Goal: Navigation & Orientation: Find specific page/section

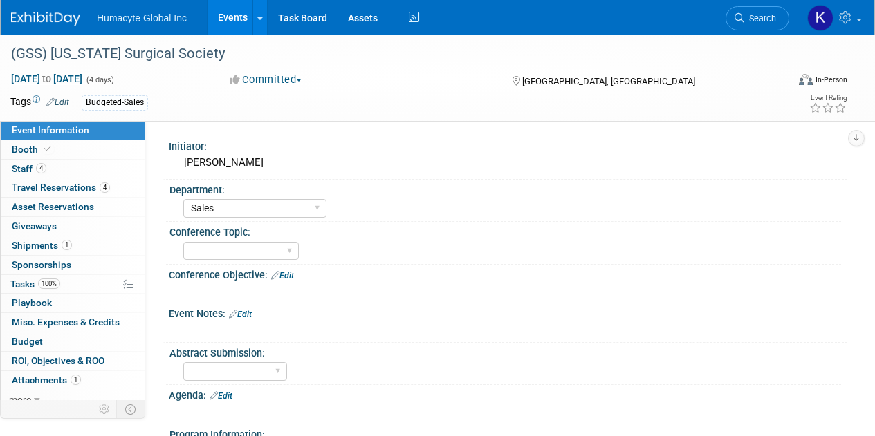
select select "Sales"
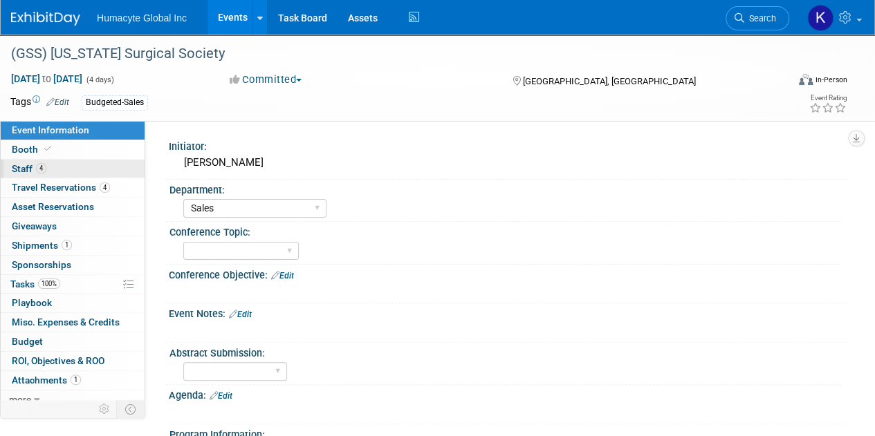
click at [22, 169] on span "Staff 4" at bounding box center [29, 168] width 35 height 11
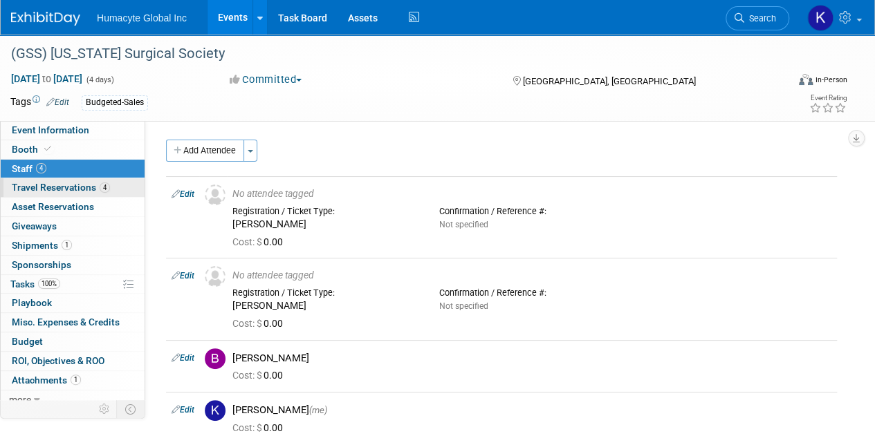
click at [57, 183] on span "Travel Reservations 4" at bounding box center [61, 187] width 98 height 11
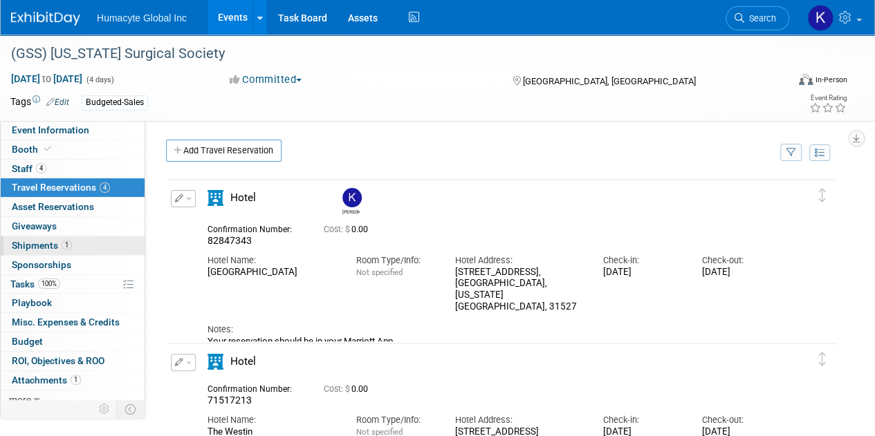
click at [50, 245] on span "Shipments 1" at bounding box center [42, 245] width 60 height 11
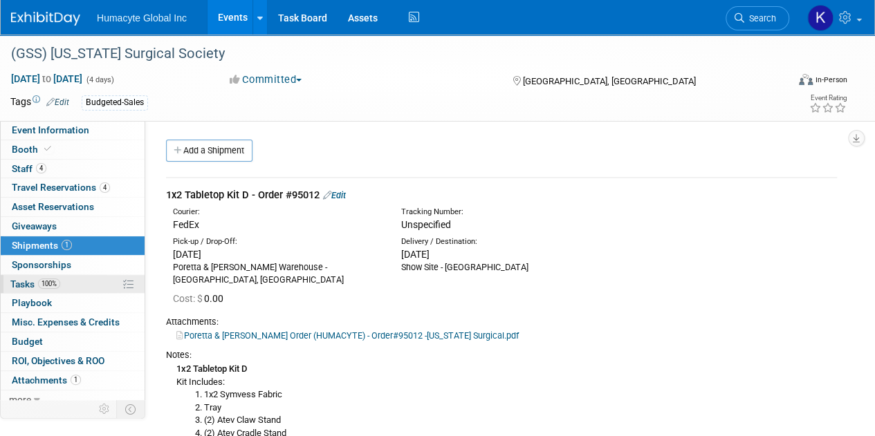
click at [21, 284] on span "Tasks 100%" at bounding box center [35, 284] width 50 height 11
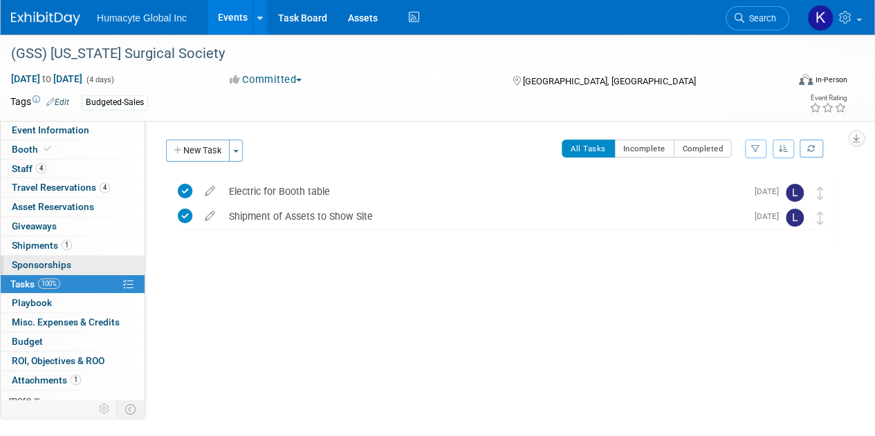
click at [30, 269] on link "0 Sponsorships 0" at bounding box center [73, 265] width 144 height 19
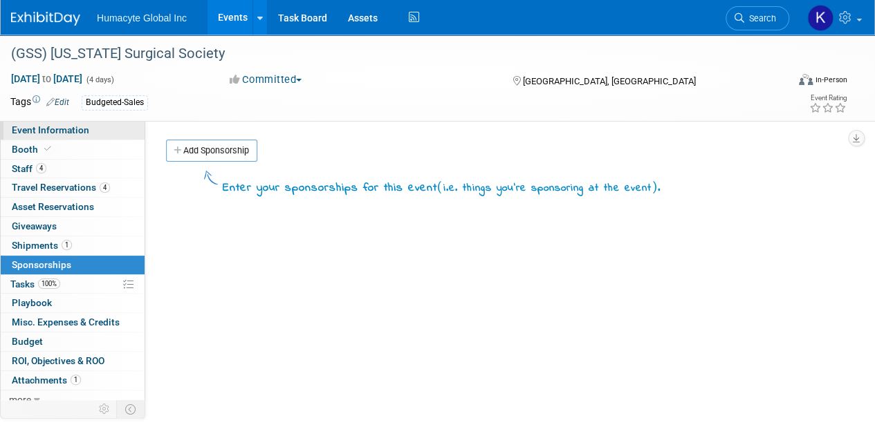
click at [44, 136] on link "Event Information" at bounding box center [73, 130] width 144 height 19
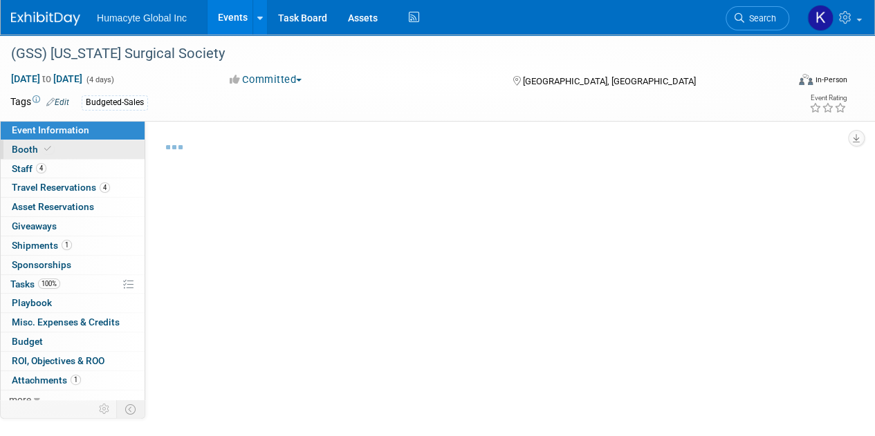
select select "Sales"
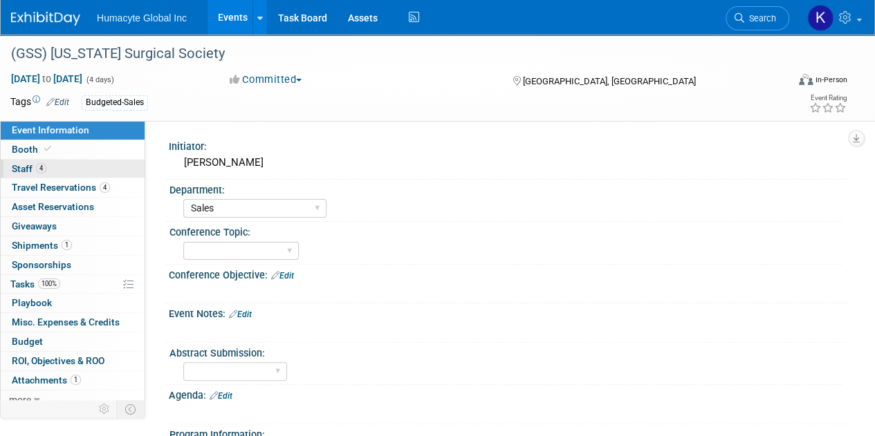
click at [21, 161] on link "4 Staff 4" at bounding box center [73, 169] width 144 height 19
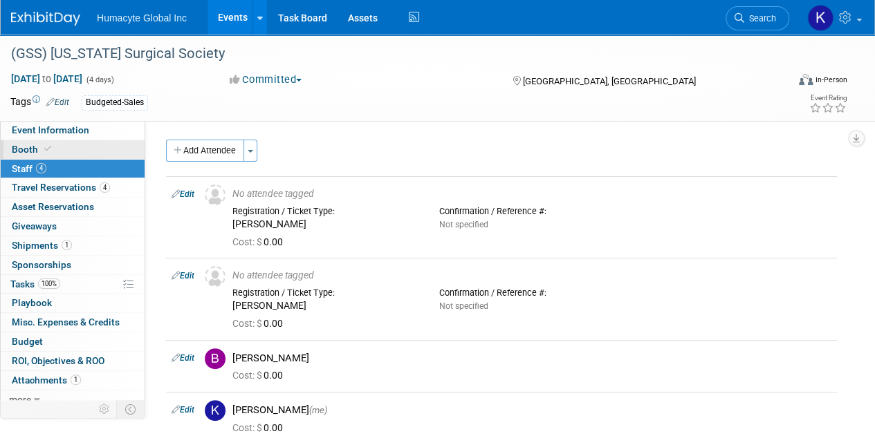
click at [12, 145] on span "Booth" at bounding box center [33, 149] width 42 height 11
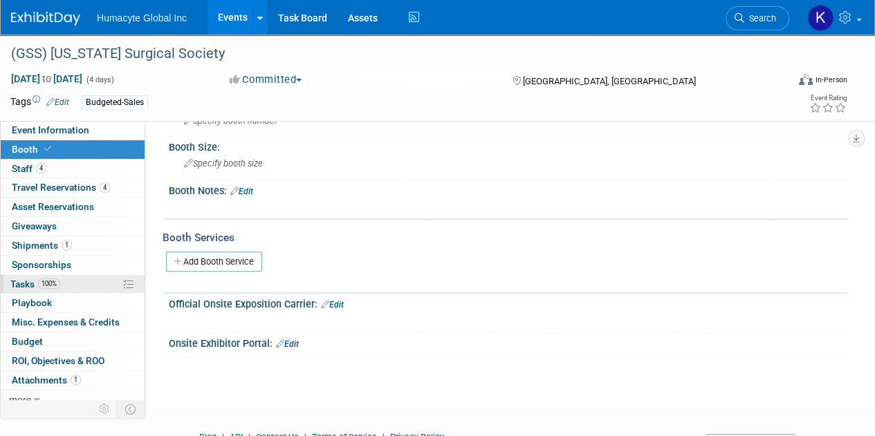
scroll to position [6, 0]
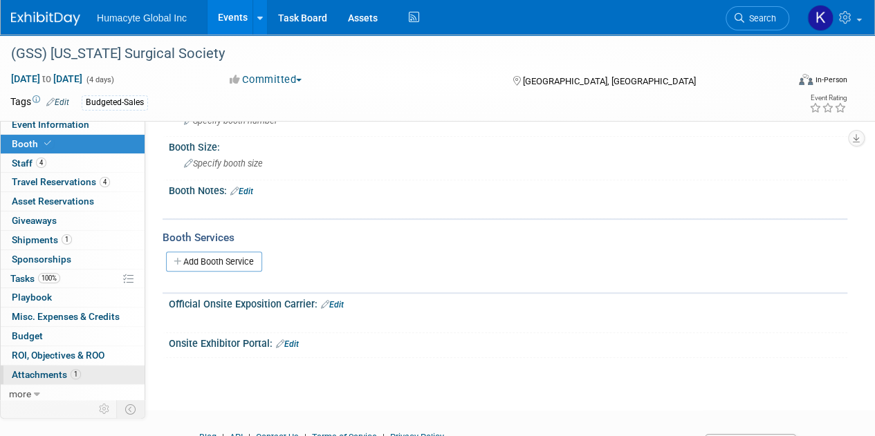
click at [57, 373] on span "Attachments 1" at bounding box center [46, 374] width 69 height 11
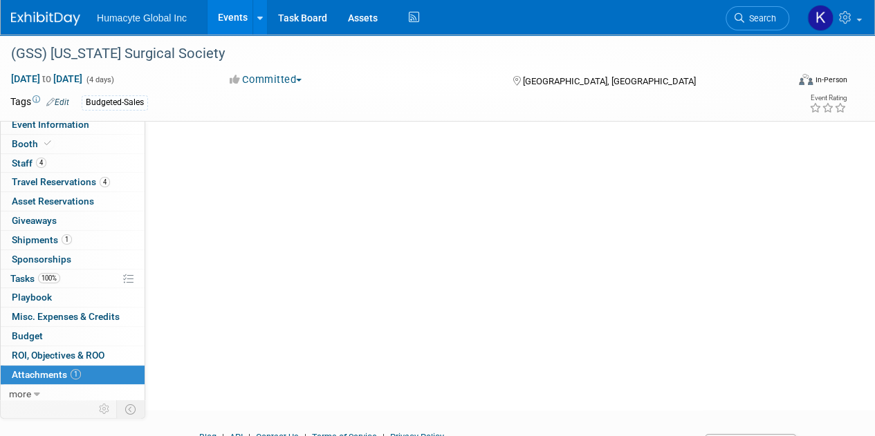
scroll to position [0, 0]
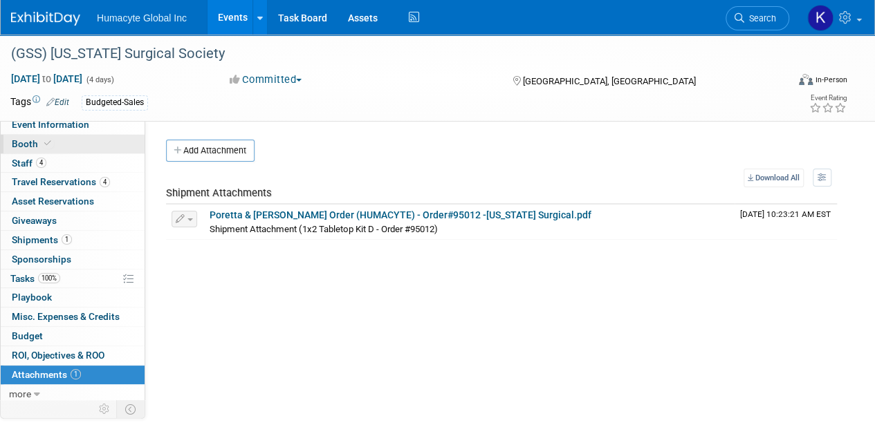
click at [30, 149] on link "Booth" at bounding box center [73, 144] width 144 height 19
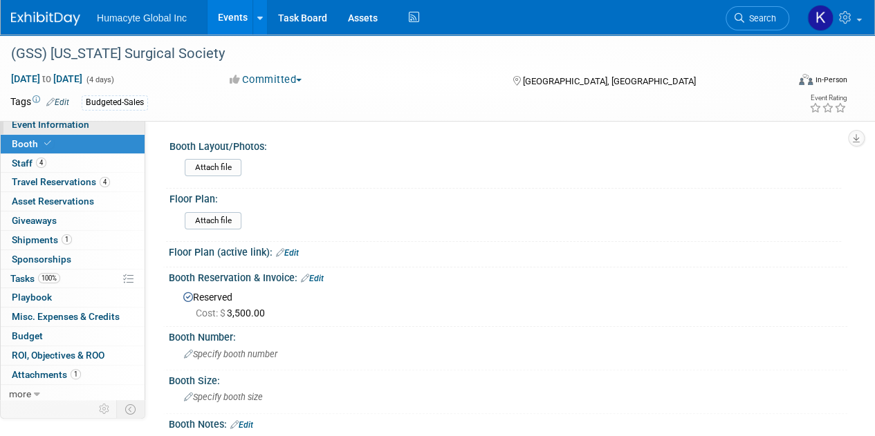
click at [43, 128] on span "Event Information" at bounding box center [50, 124] width 77 height 11
select select "Sales"
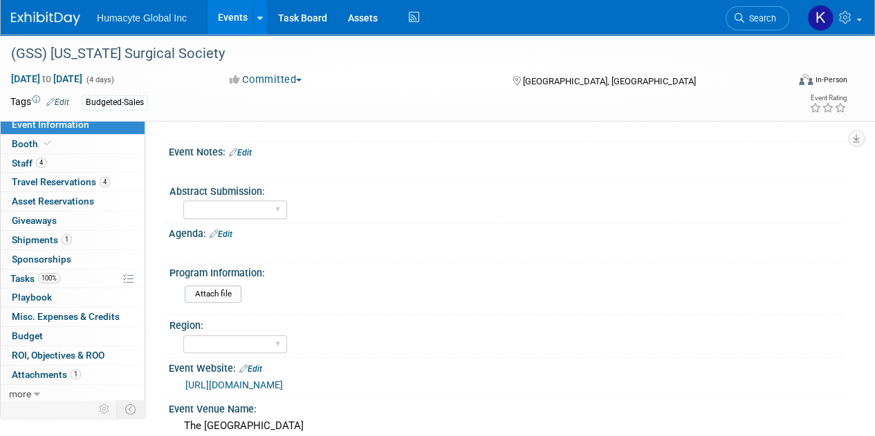
scroll to position [149, 0]
